Goal: Task Accomplishment & Management: Complete application form

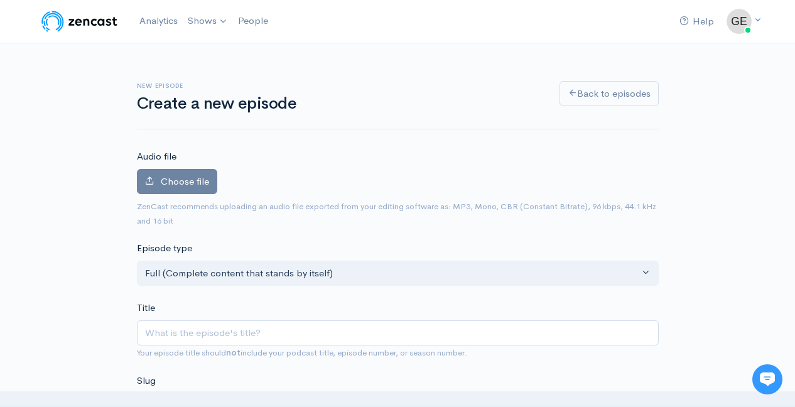
type input "E"
type input "e"
type input "Ep"
type input "ep"
type input "Epi"
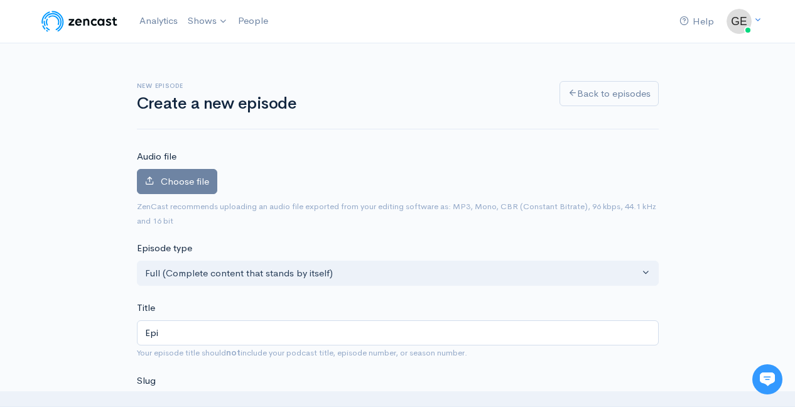
type input "epi"
type input "Episo"
type input "episo"
type input "Episod"
type input "episod"
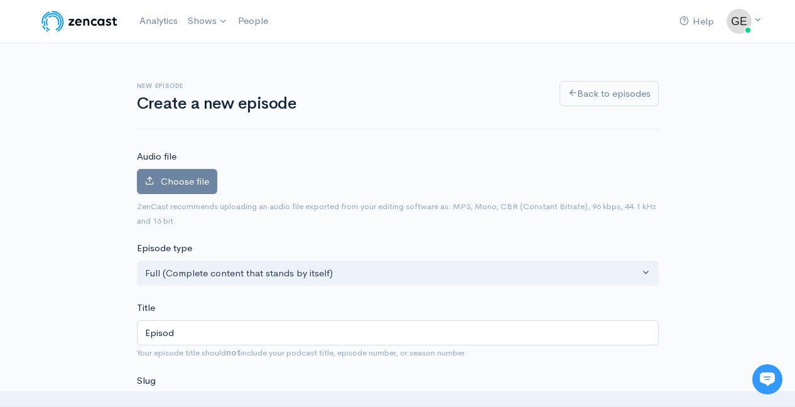
type input "Episode"
type input "episode"
type input "Episode 1"
type input "episode-1"
type input "Episode 11"
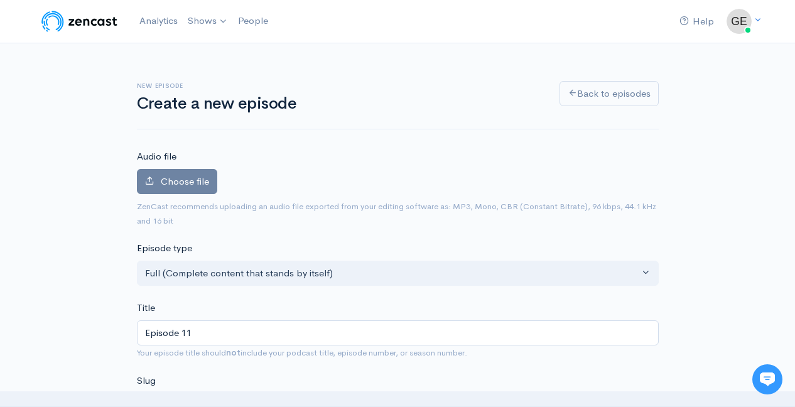
type input "episode-11"
type input "Episode 110"
type input "episode-110"
type input "Episode 110: L"
type input "episode-110-l"
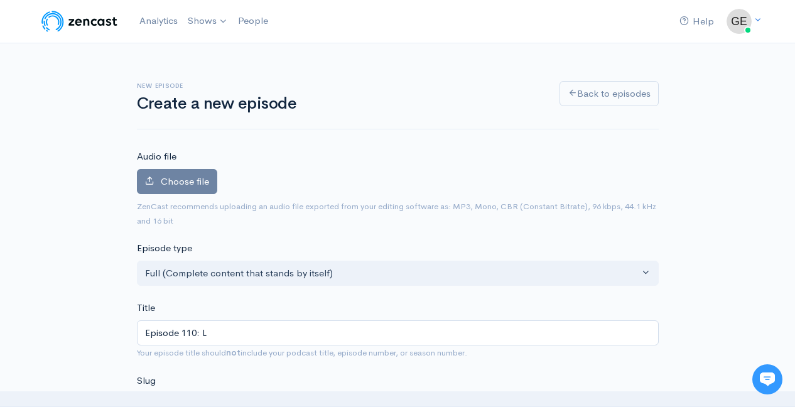
type input "Episode 110: Lo"
type input "episode-110-lo"
type input "Episode 110: Lor"
type input "episode-110-lor"
type input "Episode 110: Lorn"
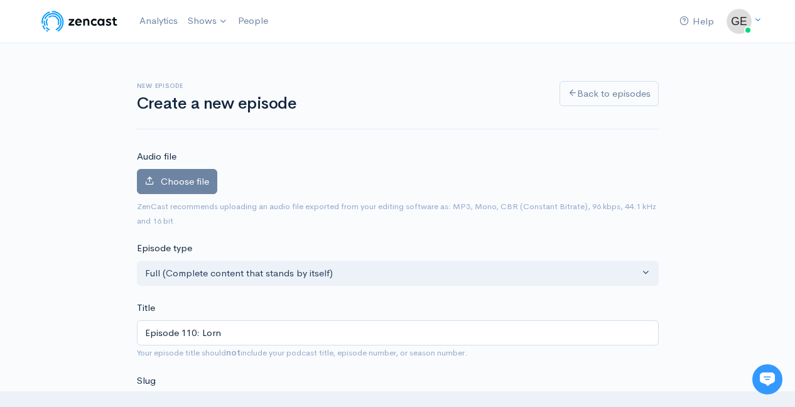
type input "episode-110-lorn"
type input "Episode 110: [PERSON_NAME]"
type input "episode-110-lorn-h"
type input "Episode 110: [PERSON_NAME]"
type input "episode-110-lorn-hu"
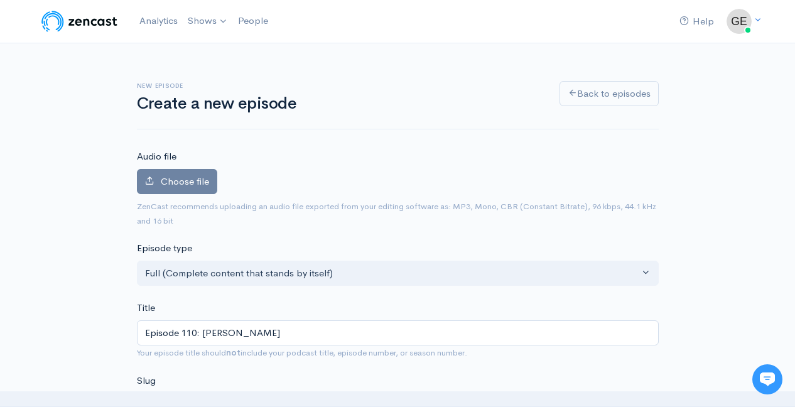
type input "Episode 110: [PERSON_NAME]"
type input "episode-110-lorn-hur"
type input "Episode 110: [PERSON_NAME]"
type input "episode-110-[PERSON_NAME]"
type input "Episode 110: [PERSON_NAME]"
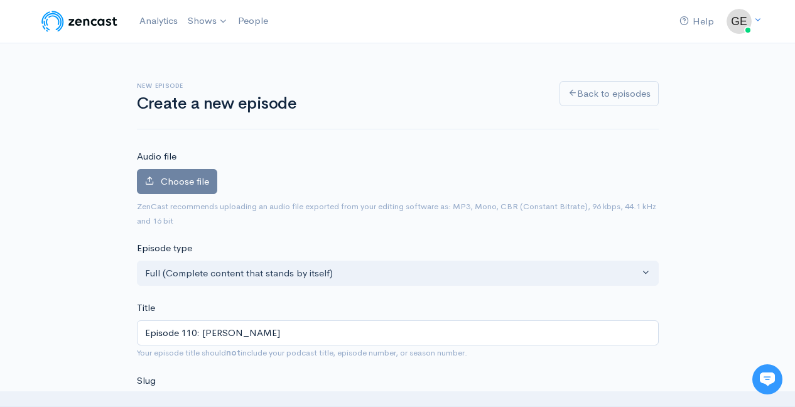
type input "episode-110-[PERSON_NAME]"
type input "Episode 110: [PERSON_NAME]'s"
type input "episode-110-lorn-hurons"
type input "Episode 110: [PERSON_NAME]'s B"
type input "episode-110-lorn-hurons-b"
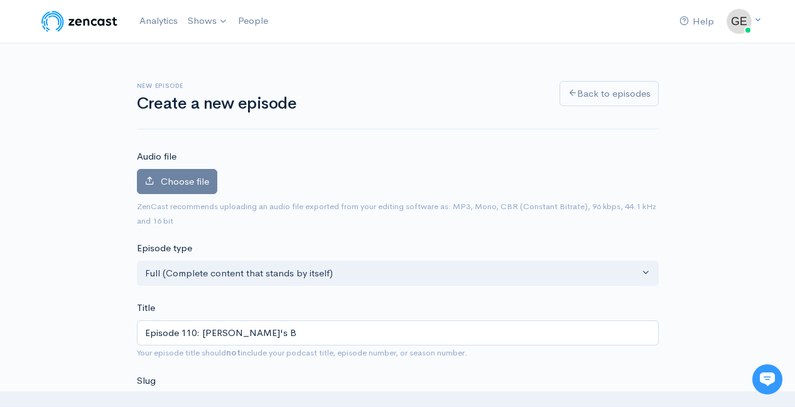
type input "Episode 110: [PERSON_NAME]'s Be"
type input "episode-110-lorn-hurons-be"
type input "Episode 110: [PERSON_NAME]'s [PERSON_NAME]"
type input "episode-110-lorn-hurons-ben"
type input "Episode 110: [PERSON_NAME]'s [PERSON_NAME]"
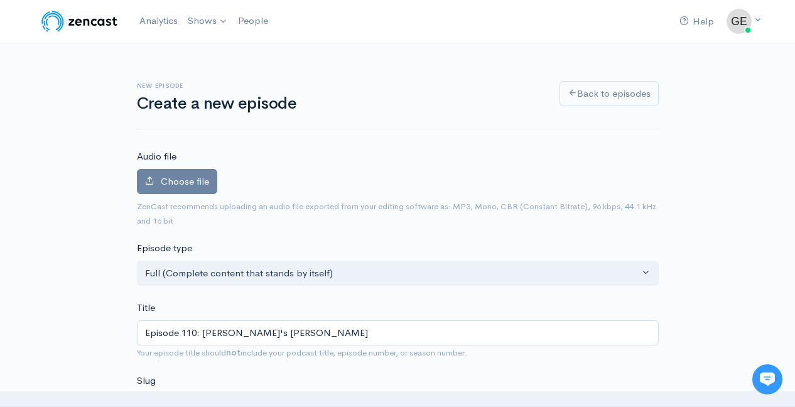
type input "episode-110-lorn-hurons-ben-s"
type input "Episode 110: [PERSON_NAME]'s [PERSON_NAME]"
type input "episode-110-lorn-hurons-ben-sc"
type input "Episode 110: [PERSON_NAME]'s [PERSON_NAME]"
type input "episode-110-lorn-hurons-ben-sch"
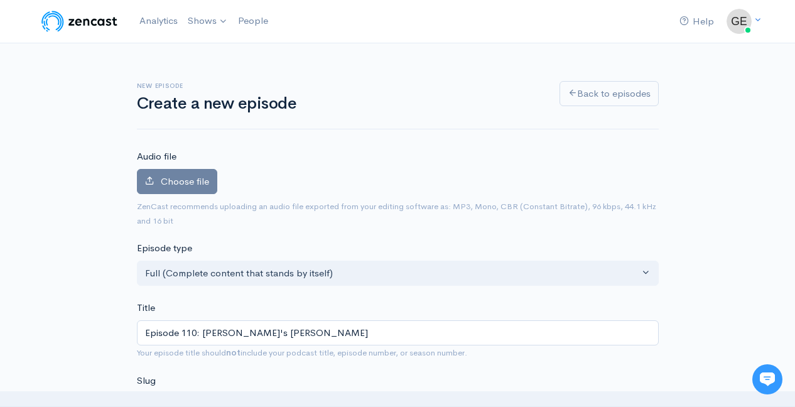
type input "Episode 110: [PERSON_NAME]'s [PERSON_NAME]"
type input "episode-110-lorn-hurons-ben-schn"
type input "Episode 110: [PERSON_NAME]'s [PERSON_NAME]"
type input "episode-110-lorn-hurons-ben-schne"
type input "Episode 110: [PERSON_NAME]'s [PERSON_NAME]"
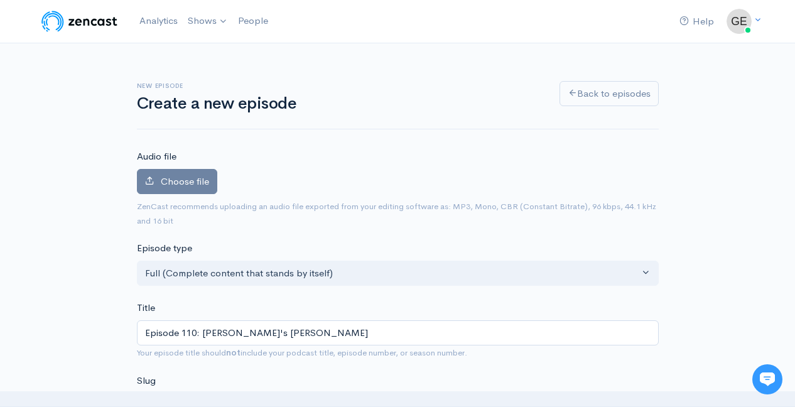
type input "episode-110-lorn-hurons-ben-schnei"
type input "Episode 110: [PERSON_NAME]'s [PERSON_NAME]"
type input "episode-110-lorn-hurons-[PERSON_NAME]"
type input "Episode 110: [PERSON_NAME]'s [PERSON_NAME]"
type input "episode-110-lorn-hurons-ben-schneide"
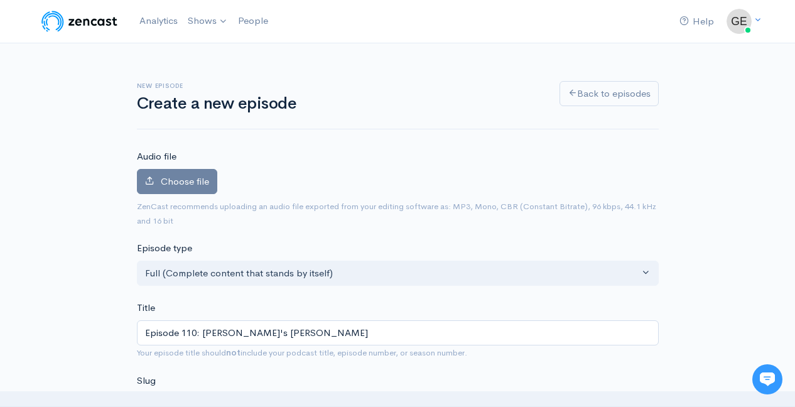
type input "Episode 110: [PERSON_NAME]'s [PERSON_NAME]"
type input "episode-110-lorn-hurons-[PERSON_NAME]"
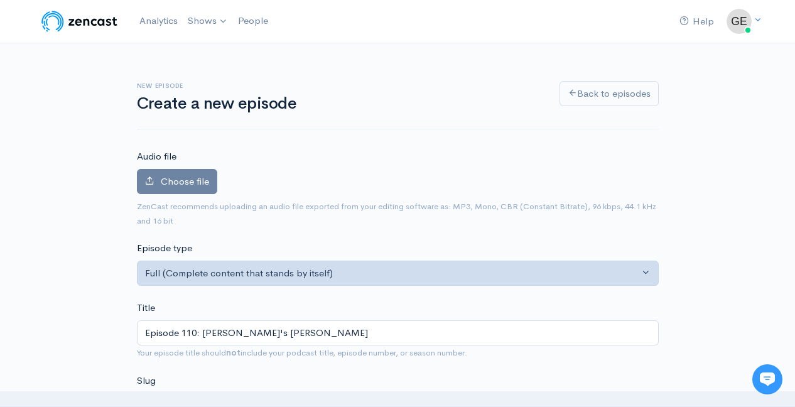
type input "Episode 110: [PERSON_NAME]'s [PERSON_NAME]"
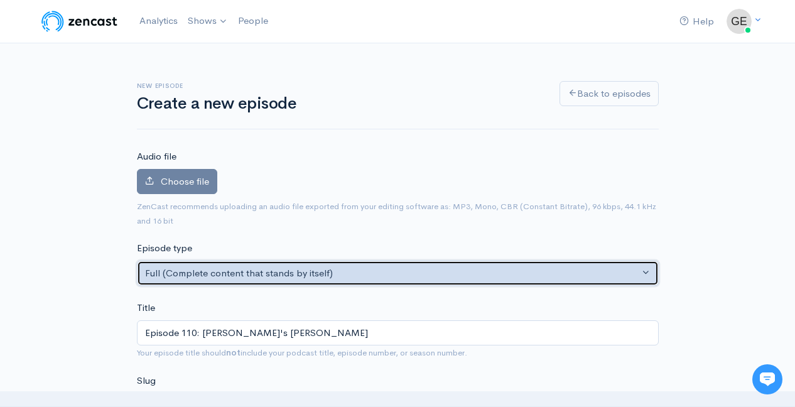
click at [407, 274] on div "Full (Complete content that stands by itself)" at bounding box center [392, 273] width 494 height 14
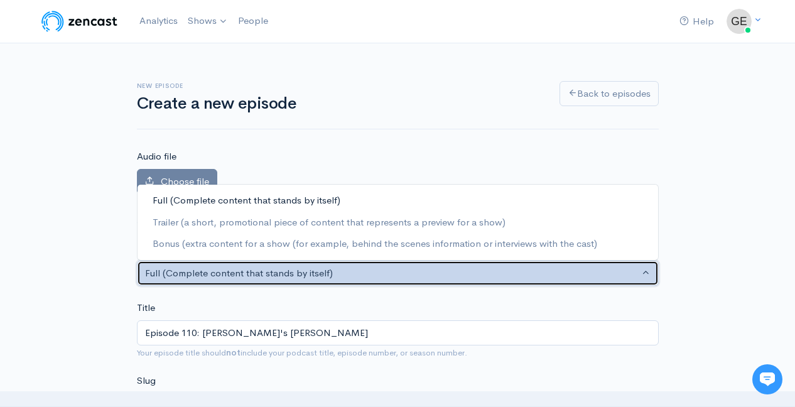
click at [407, 274] on div "Full (Complete content that stands by itself)" at bounding box center [392, 273] width 494 height 14
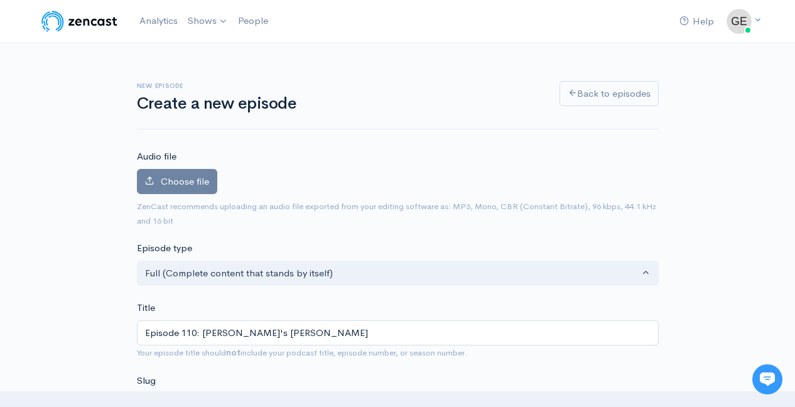
click at [383, 181] on div "Choose file 0" at bounding box center [398, 184] width 522 height 31
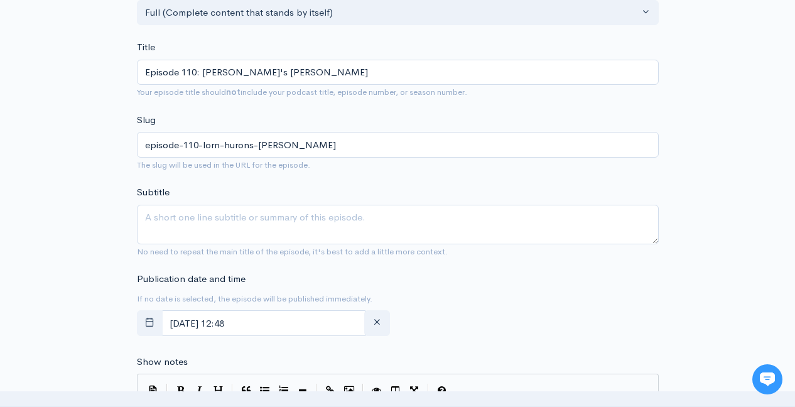
scroll to position [267, 0]
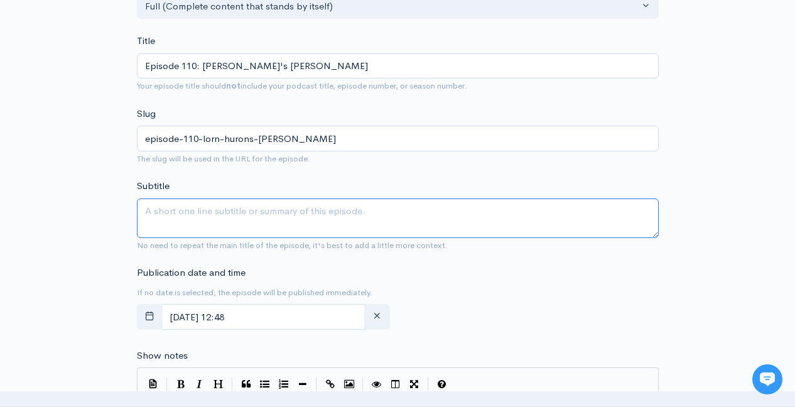
click at [212, 210] on textarea "Subtitle" at bounding box center [398, 219] width 522 height 40
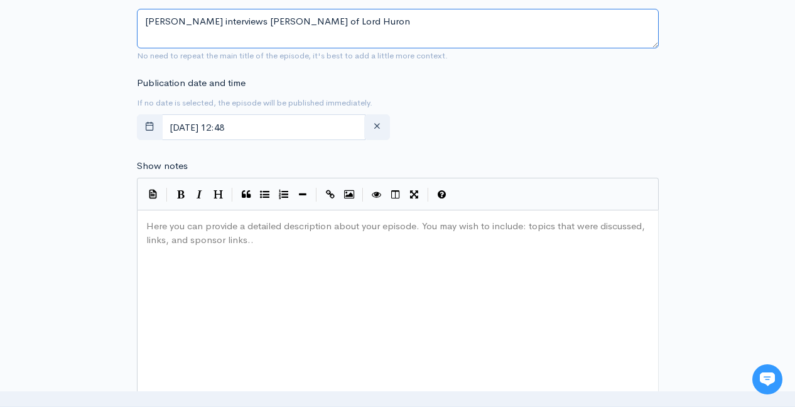
scroll to position [469, 0]
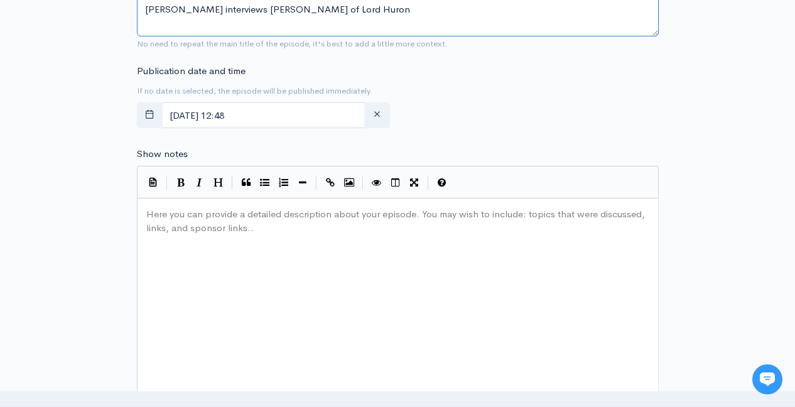
type textarea "[PERSON_NAME] interviews [PERSON_NAME] of Lord Huron"
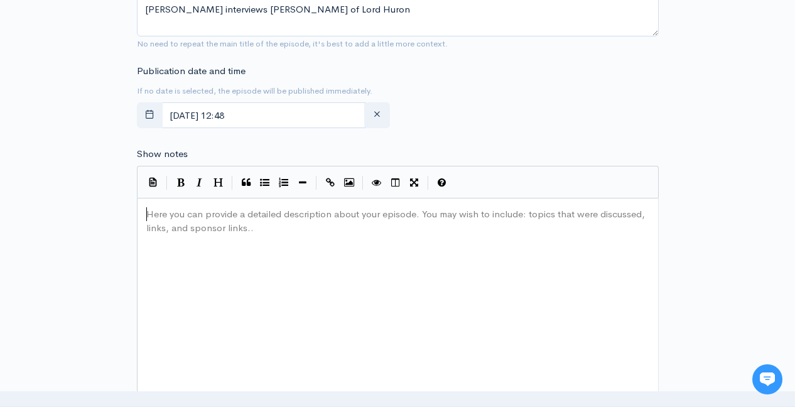
drag, startPoint x: 268, startPoint y: 231, endPoint x: 131, endPoint y: 218, distance: 137.6
click at [128, 218] on div "New episode Create a new episode Back to episodes Audio file Choose file 0 ZenC…" at bounding box center [398, 198] width 716 height 1247
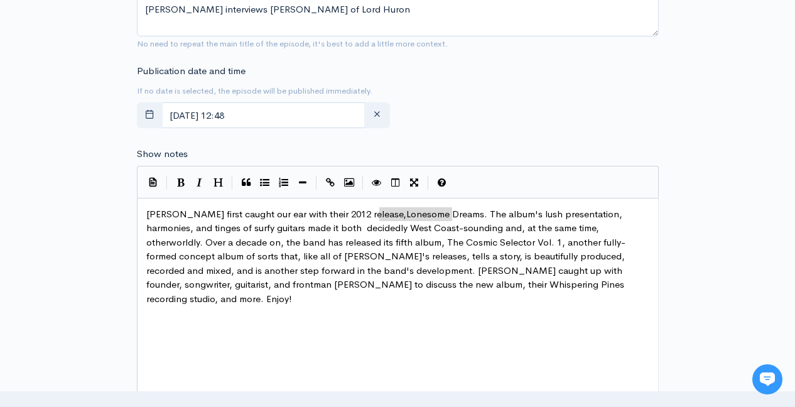
type textarea "Lonesome Dreams"
drag, startPoint x: 379, startPoint y: 213, endPoint x: 455, endPoint y: 215, distance: 75.4
click at [203, 183] on button "Italic" at bounding box center [199, 182] width 19 height 19
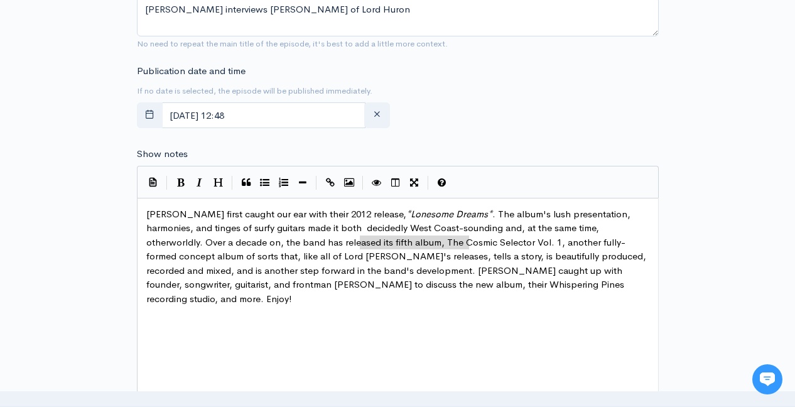
type textarea "The Cosmic Selector Vol. 1"
drag, startPoint x: 468, startPoint y: 241, endPoint x: 357, endPoint y: 243, distance: 110.6
click at [197, 183] on icon "Italic" at bounding box center [200, 182] width 6 height 9
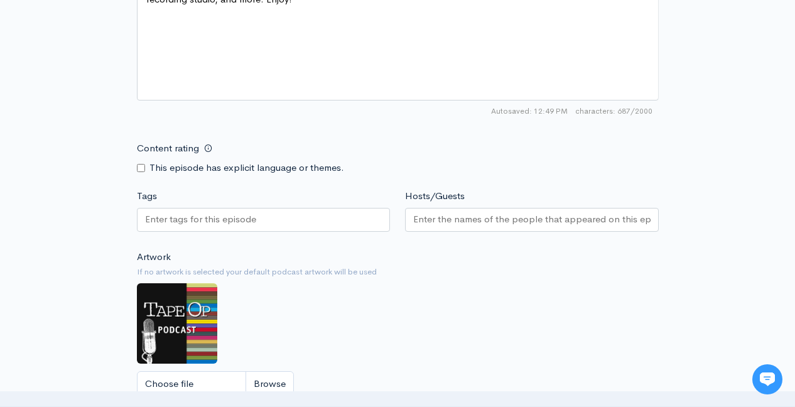
scroll to position [792, 0]
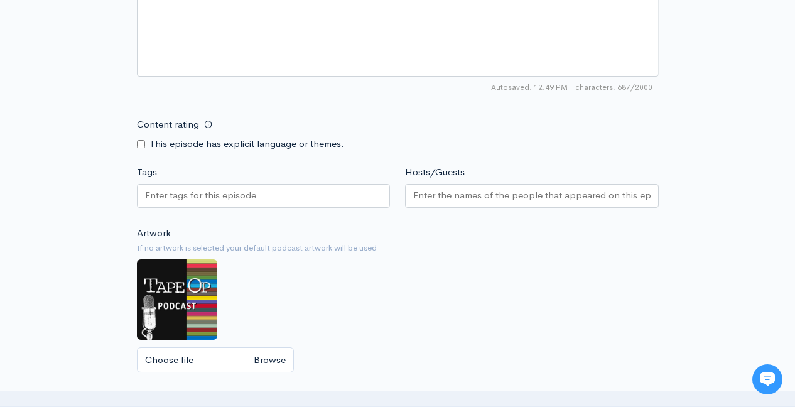
click at [215, 194] on input "Tags" at bounding box center [201, 195] width 113 height 14
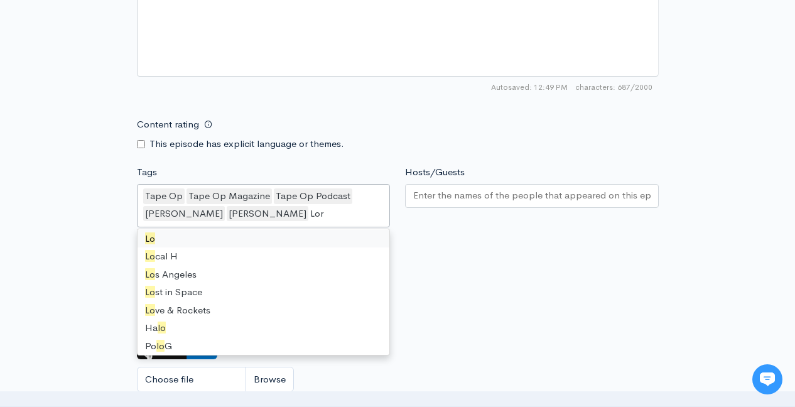
scroll to position [0, 0]
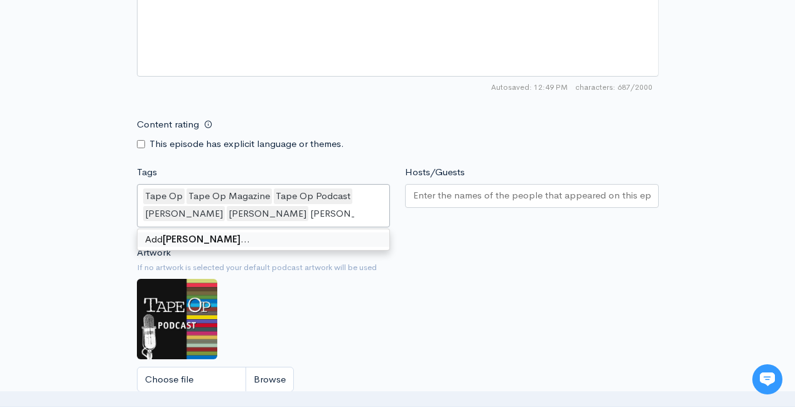
type input "Lord Huron"
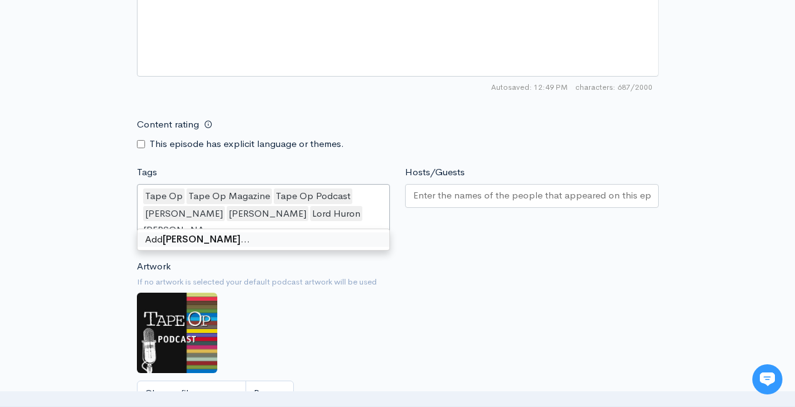
type input "[PERSON_NAME]"
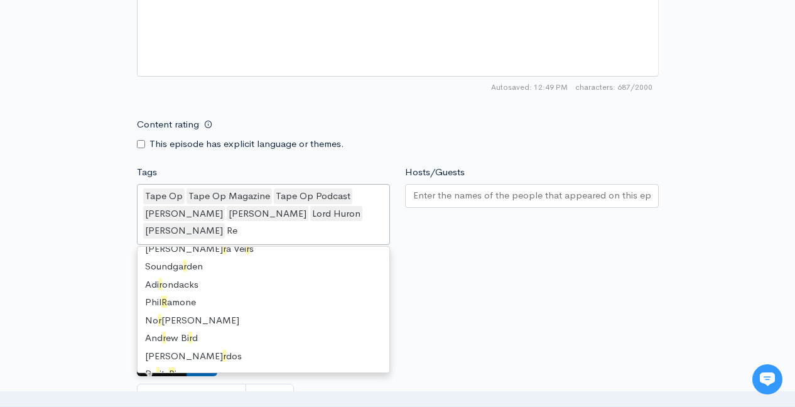
scroll to position [17, 0]
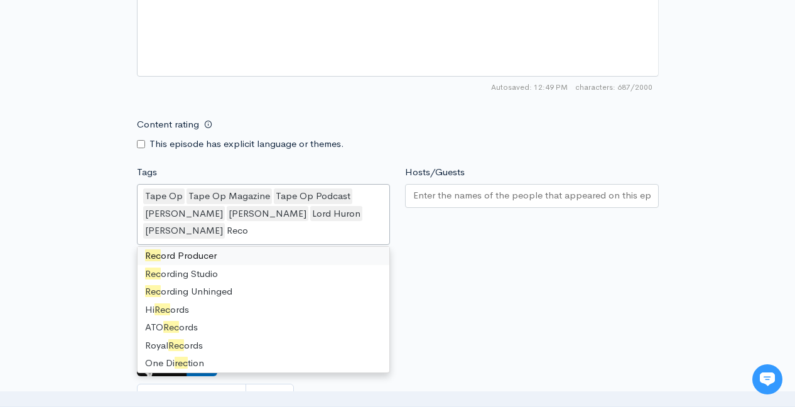
type input "Recor"
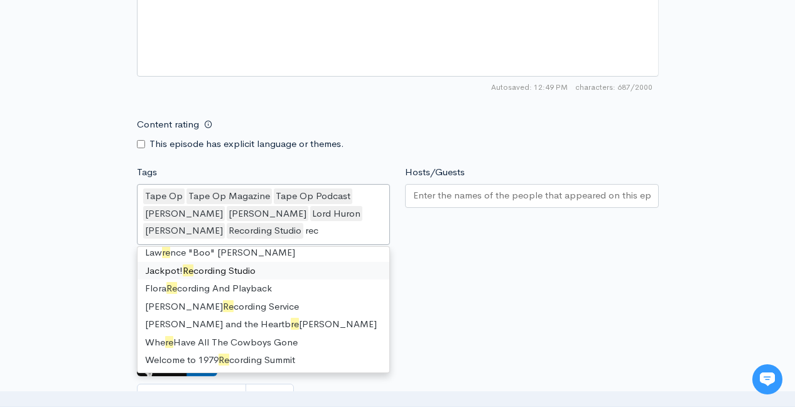
scroll to position [145, 0]
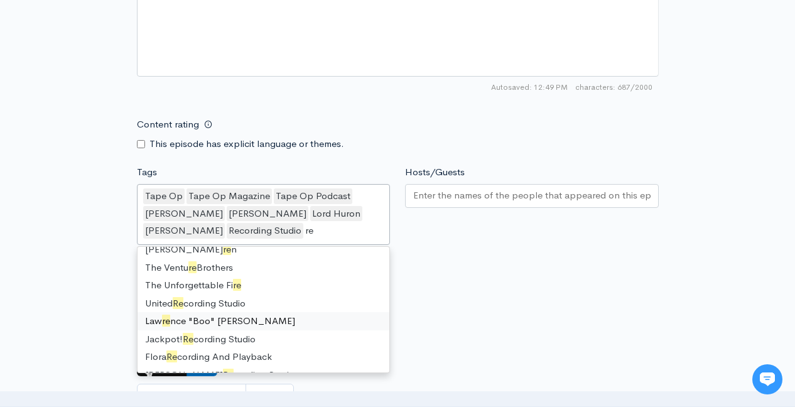
type input "r"
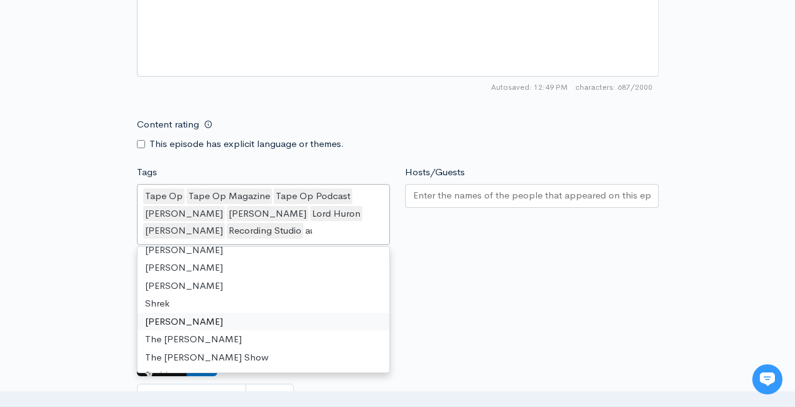
scroll to position [17, 0]
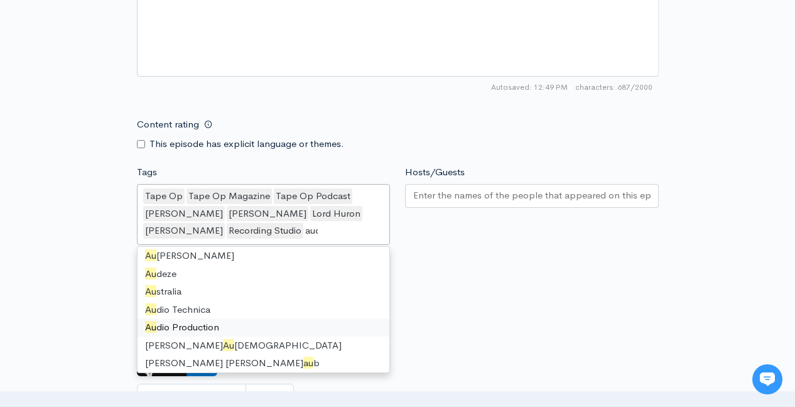
type input "audi"
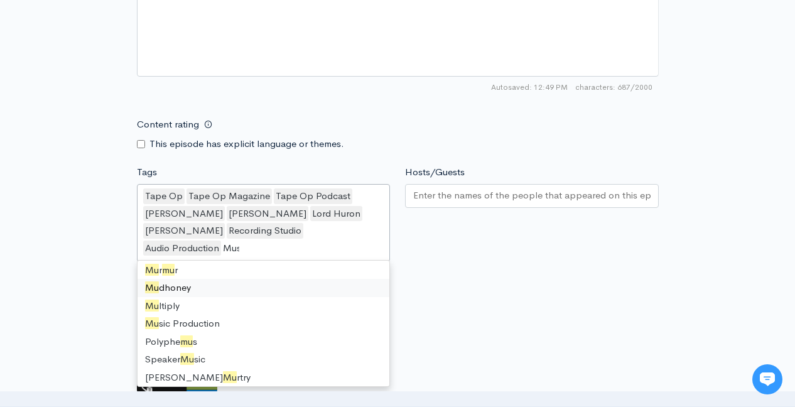
scroll to position [0, 0]
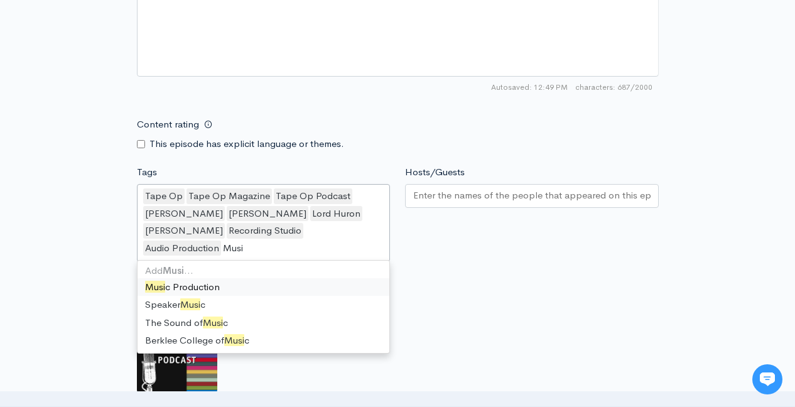
type input "Music"
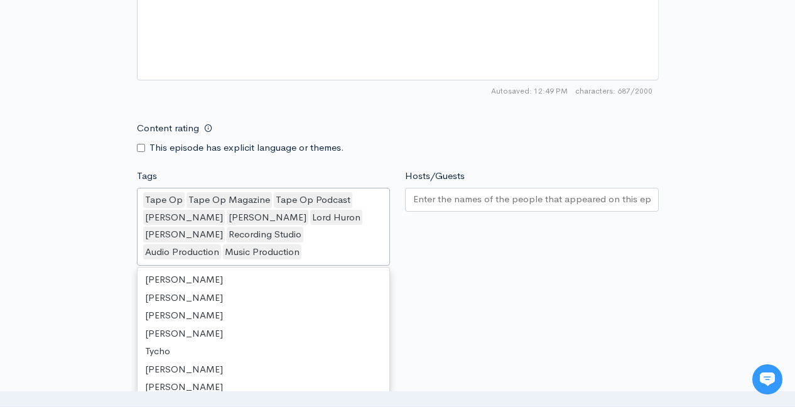
scroll to position [5846, 0]
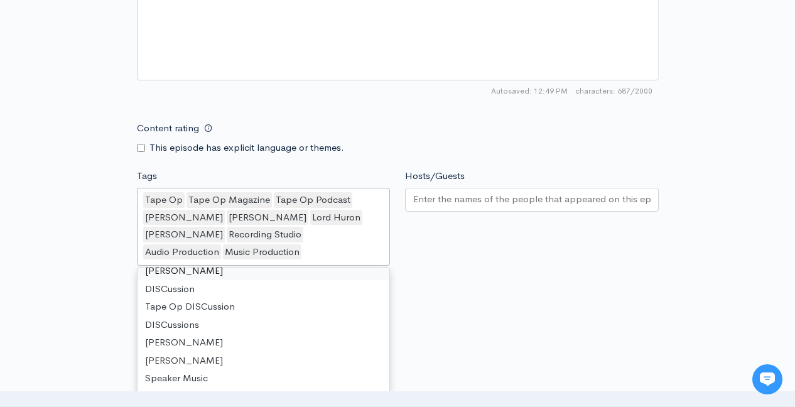
click at [457, 198] on input "Hosts/Guests" at bounding box center [531, 199] width 237 height 14
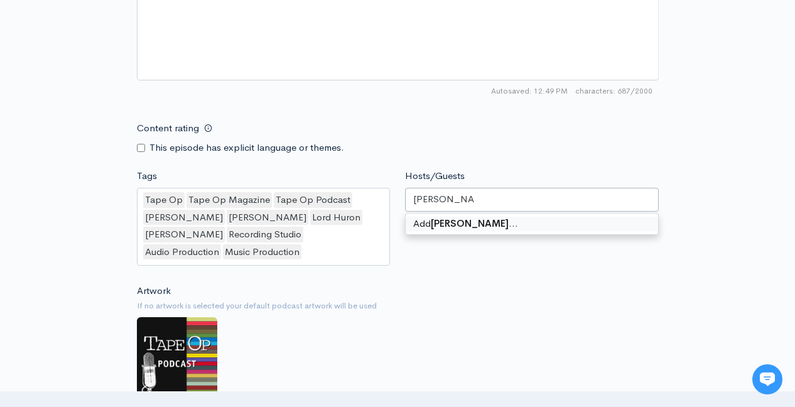
type input "[PERSON_NAME]"
type input "Lord Huron"
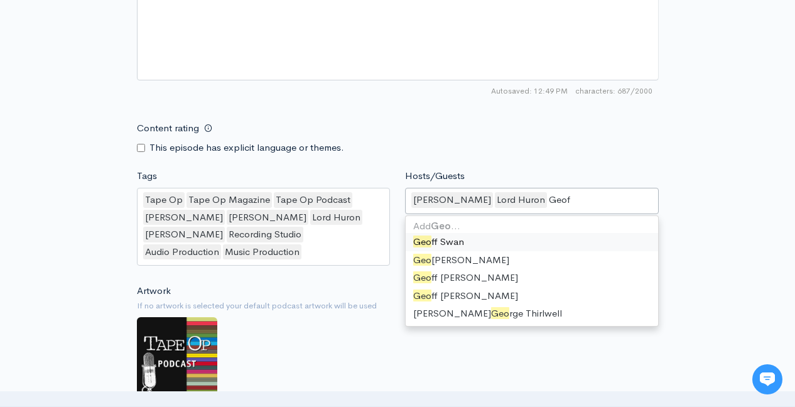
type input "[PERSON_NAME]"
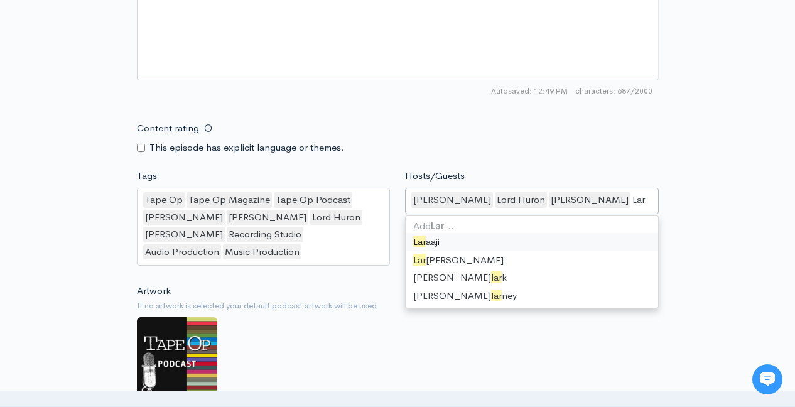
scroll to position [0, 0]
type input "[PERSON_NAME]"
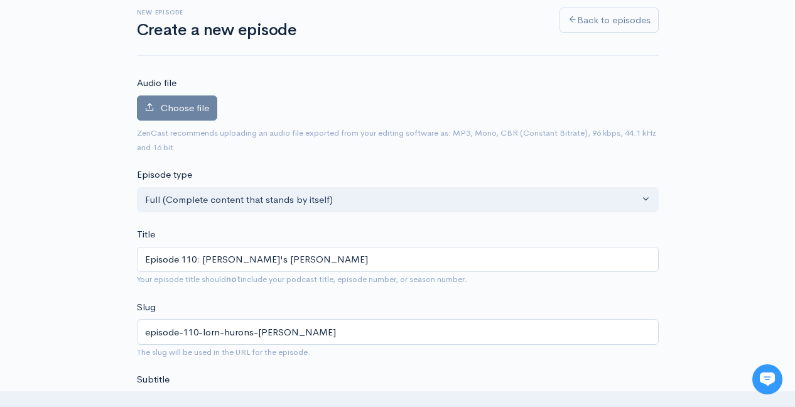
scroll to position [73, 0]
click at [177, 110] on span "Choose file" at bounding box center [185, 108] width 48 height 12
click at [0, 0] on input "Choose file" at bounding box center [0, 0] width 0 height 0
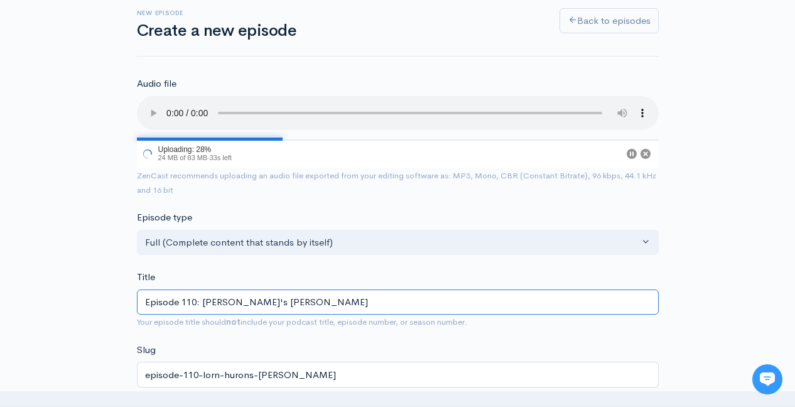
click at [221, 303] on input "Episode 110: [PERSON_NAME]'s [PERSON_NAME]" at bounding box center [398, 303] width 522 height 26
type input "Episode 110: [PERSON_NAME]'s [PERSON_NAME]"
type input "episode-110-lor-hurons-[PERSON_NAME]"
type input "Episode 110: Lord [PERSON_NAME]'s [PERSON_NAME]"
type input "episode-110-lord-hurons-[PERSON_NAME]"
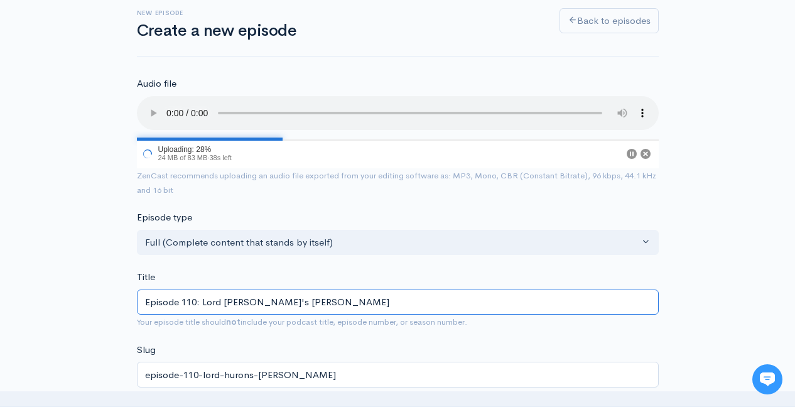
type input "Episode 110: Lord [PERSON_NAME]'s [PERSON_NAME]"
click at [290, 273] on div "Title Episode 110: Lord [PERSON_NAME]'s [PERSON_NAME] Your episode title should…" at bounding box center [398, 299] width 522 height 59
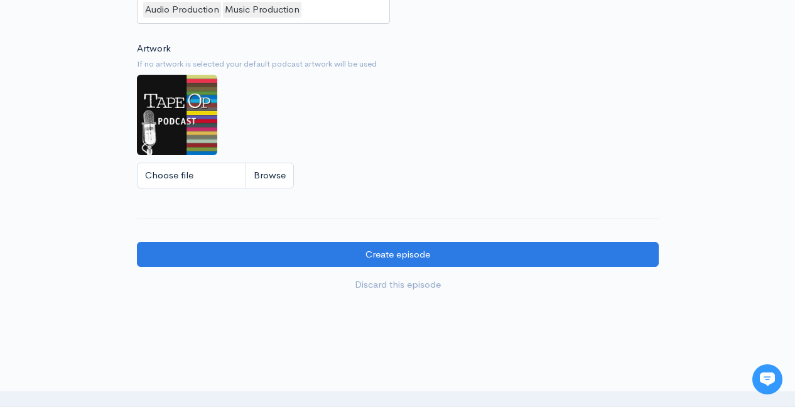
scroll to position [1103, 0]
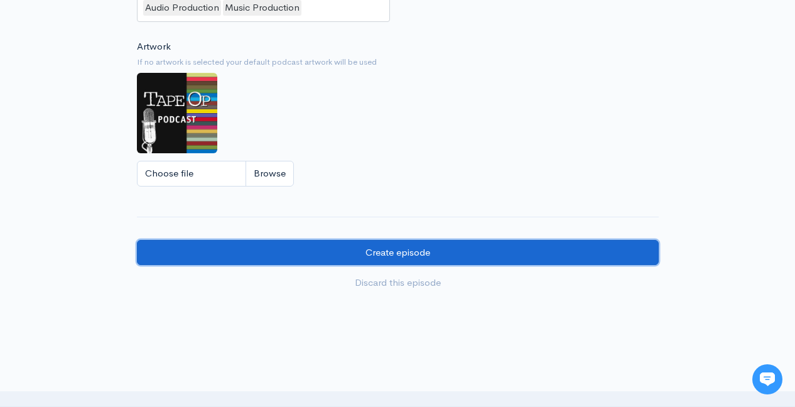
click at [414, 246] on input "Create episode" at bounding box center [398, 253] width 522 height 26
